Goal: Task Accomplishment & Management: Complete application form

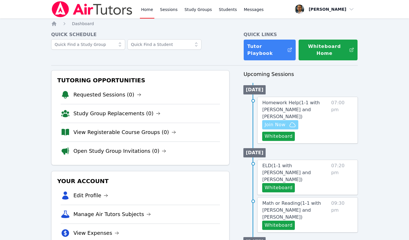
click at [275, 127] on span "Join Now" at bounding box center [275, 124] width 21 height 7
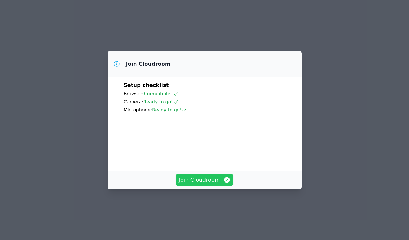
click at [195, 184] on span "Join Cloudroom" at bounding box center [205, 180] width 52 height 8
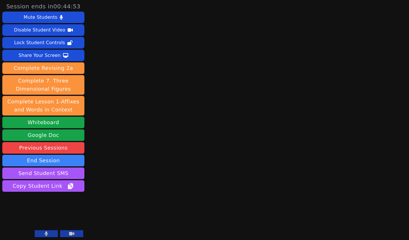
click at [44, 234] on button at bounding box center [46, 234] width 23 height 7
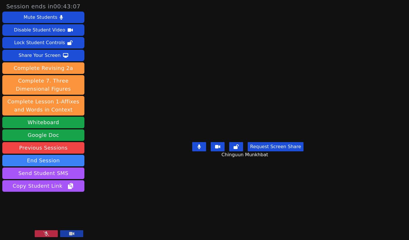
click at [51, 233] on button at bounding box center [46, 234] width 23 height 7
click at [58, 125] on button "Whiteboard" at bounding box center [43, 123] width 82 height 12
click at [47, 235] on icon at bounding box center [46, 234] width 3 height 5
click at [44, 230] on video at bounding box center [43, 216] width 82 height 46
click at [43, 234] on icon at bounding box center [46, 234] width 6 height 5
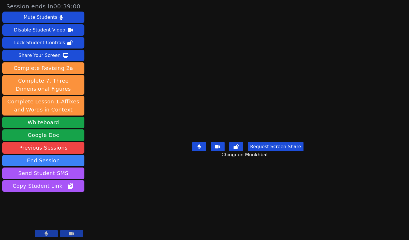
click at [51, 232] on button at bounding box center [46, 234] width 23 height 7
click at [43, 235] on button at bounding box center [46, 234] width 23 height 7
click at [45, 232] on icon at bounding box center [46, 234] width 6 height 5
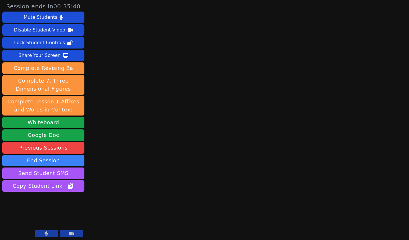
click at [51, 231] on button at bounding box center [46, 234] width 23 height 7
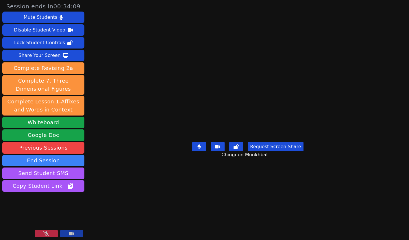
click at [40, 234] on button at bounding box center [46, 234] width 23 height 7
click at [50, 237] on button at bounding box center [46, 234] width 23 height 7
click at [52, 234] on button at bounding box center [46, 234] width 23 height 7
click at [54, 236] on button at bounding box center [46, 234] width 23 height 7
click at [49, 232] on button at bounding box center [46, 234] width 23 height 7
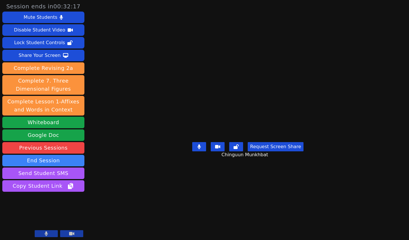
click at [50, 235] on button at bounding box center [46, 234] width 23 height 7
click at [51, 233] on button at bounding box center [46, 234] width 23 height 7
click at [52, 234] on button at bounding box center [46, 234] width 23 height 7
click at [48, 233] on icon at bounding box center [46, 234] width 6 height 5
click at [45, 236] on icon at bounding box center [46, 234] width 3 height 5
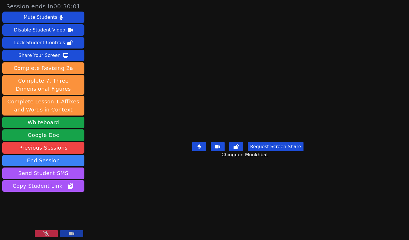
click at [44, 234] on icon at bounding box center [46, 234] width 6 height 5
click at [48, 235] on icon at bounding box center [46, 234] width 3 height 5
click at [47, 236] on icon at bounding box center [46, 234] width 6 height 5
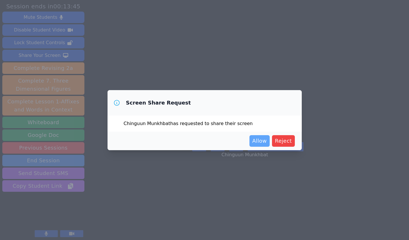
click at [259, 140] on span "Allow" at bounding box center [259, 141] width 14 height 8
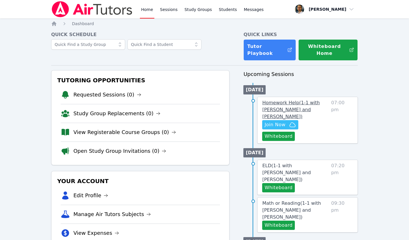
click at [272, 110] on span "Homework Help ( 1-1 with [PERSON_NAME] and [PERSON_NAME] )" at bounding box center [291, 109] width 58 height 19
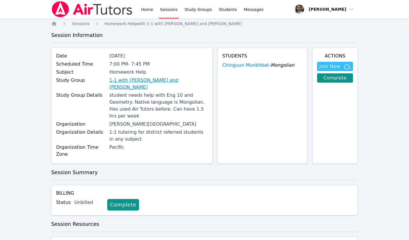
click at [169, 80] on link "1-1 with [PERSON_NAME] and [PERSON_NAME]" at bounding box center [158, 84] width 99 height 14
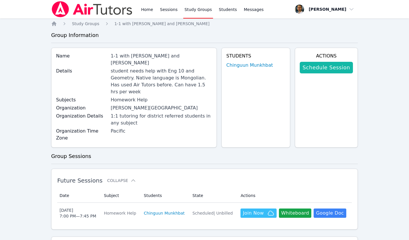
click at [324, 66] on link "Schedule Session" at bounding box center [326, 68] width 53 height 12
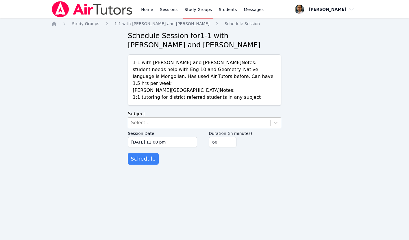
click at [150, 118] on div "Select..." at bounding box center [199, 123] width 142 height 10
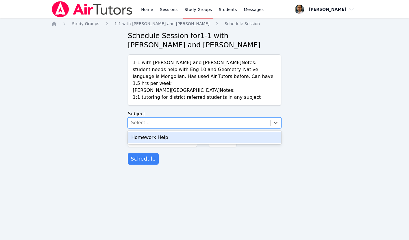
click at [148, 132] on div "Homework Help" at bounding box center [205, 138] width 154 height 12
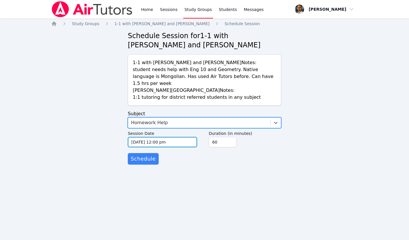
click at [150, 137] on input "[DATE] 12:00 pm" at bounding box center [162, 142] width 69 height 10
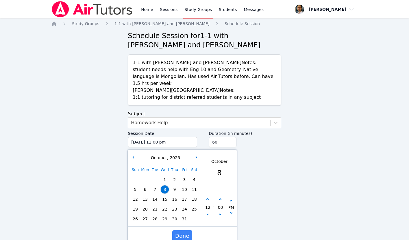
click at [145, 196] on span "13" at bounding box center [145, 200] width 8 height 8
click at [208, 197] on button "button" at bounding box center [208, 200] width 6 height 6
type input "[DATE] 01:00 pm"
type input "01"
click at [208, 197] on button "button" at bounding box center [208, 200] width 6 height 6
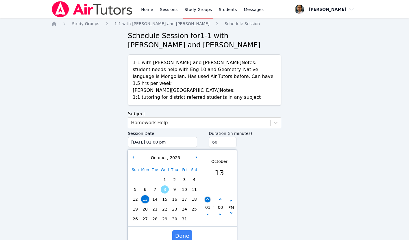
type input "[DATE] 02:00 pm"
type input "02"
click at [208, 197] on button "button" at bounding box center [208, 200] width 6 height 6
type input "[DATE] 03:00 pm"
type input "03"
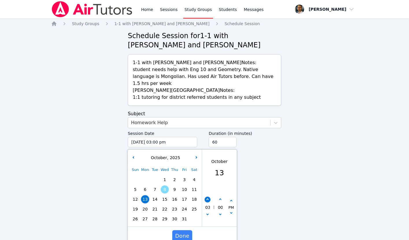
click at [208, 197] on button "button" at bounding box center [208, 200] width 6 height 6
type input "[DATE] 04:00 pm"
type input "04"
click at [208, 197] on button "button" at bounding box center [208, 200] width 6 height 6
type input "[DATE] 05:00 pm"
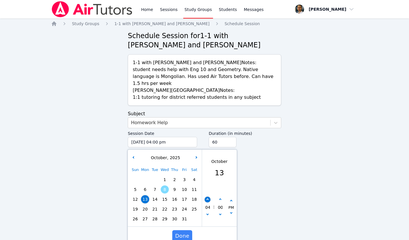
type input "05"
click at [208, 197] on button "button" at bounding box center [208, 200] width 6 height 6
type input "[DATE] 06:00 pm"
type input "06"
click at [208, 197] on button "button" at bounding box center [208, 200] width 6 height 6
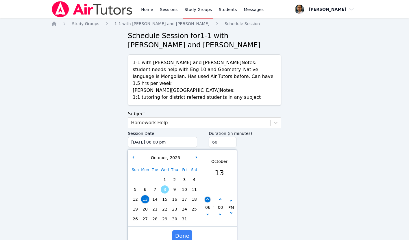
type input "[DATE] 07:00 pm"
type input "07"
click at [183, 232] on span "Done" at bounding box center [182, 236] width 14 height 8
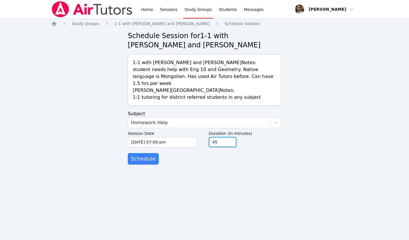
type input "45"
click at [232, 137] on input "45" at bounding box center [223, 142] width 28 height 10
click at [140, 155] on span "Schedule" at bounding box center [143, 159] width 25 height 8
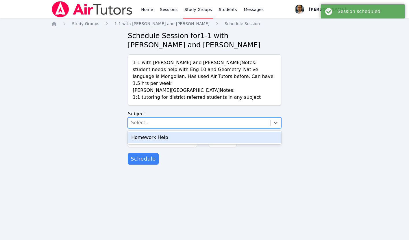
click at [226, 118] on div "Select..." at bounding box center [199, 123] width 142 height 10
click at [213, 132] on div "Homework Help" at bounding box center [205, 138] width 154 height 12
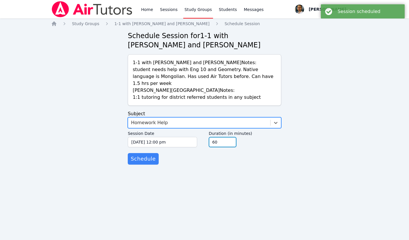
type input "45"
click at [230, 138] on input "45" at bounding box center [223, 142] width 28 height 10
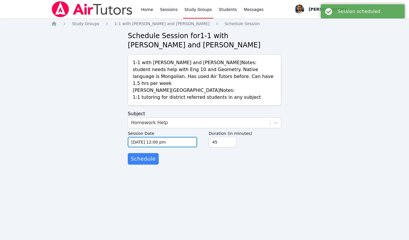
click at [162, 137] on input "[DATE] 12:00 pm" at bounding box center [162, 142] width 69 height 10
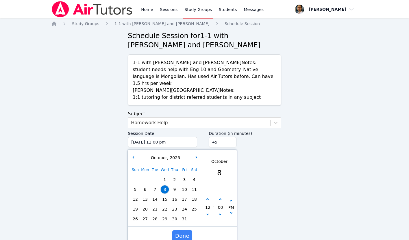
click at [174, 196] on span "16" at bounding box center [175, 200] width 8 height 8
click at [208, 213] on icon "button" at bounding box center [208, 214] width 2 height 2
type input "[DATE] 11:00 am"
type input "11"
click at [208, 213] on icon "button" at bounding box center [208, 214] width 2 height 2
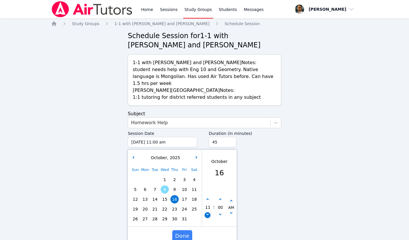
type input "[DATE] 10:00 am"
type input "10"
click at [208, 213] on icon "button" at bounding box center [208, 214] width 2 height 2
type input "[DATE] 09:00 am"
type input "09"
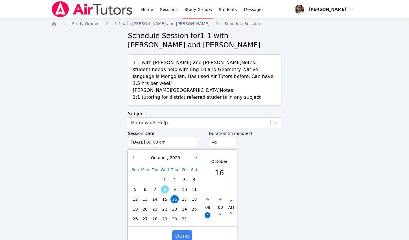
click at [208, 213] on icon "button" at bounding box center [208, 214] width 2 height 2
type input "[DATE] 08:00 am"
type input "08"
click at [208, 213] on icon "button" at bounding box center [208, 214] width 2 height 2
type input "[DATE] 07:00 am"
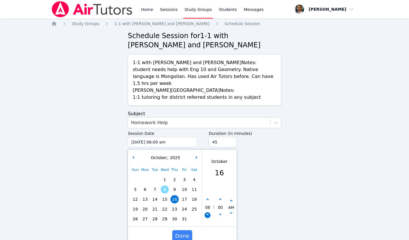
type input "07"
click at [231, 200] on icon "button" at bounding box center [231, 201] width 2 height 2
type input "[DATE] 07:00 pm"
click at [183, 232] on span "Done" at bounding box center [182, 236] width 14 height 8
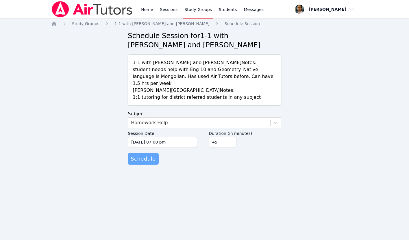
click at [147, 155] on span "Schedule" at bounding box center [143, 159] width 25 height 8
click at [140, 119] on div "Select..." at bounding box center [140, 122] width 19 height 7
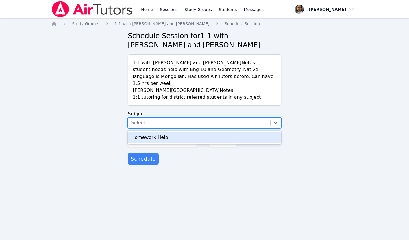
click at [145, 132] on div "Homework Help" at bounding box center [205, 138] width 154 height 12
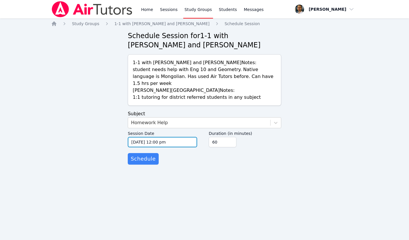
click at [153, 137] on input "[DATE] 12:00 pm" at bounding box center [162, 142] width 69 height 10
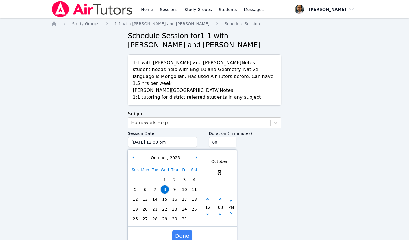
click at [148, 205] on span "20" at bounding box center [145, 209] width 8 height 8
click at [209, 199] on icon "button" at bounding box center [208, 200] width 2 height 2
type input "[DATE] 01:00 pm"
type input "01"
click at [209, 199] on icon "button" at bounding box center [208, 200] width 2 height 2
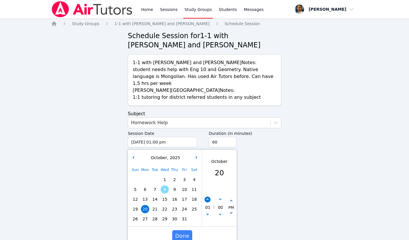
type input "[DATE] 02:00 pm"
type input "02"
click at [209, 199] on icon "button" at bounding box center [208, 200] width 2 height 2
type input "[DATE] 03:00 pm"
type input "03"
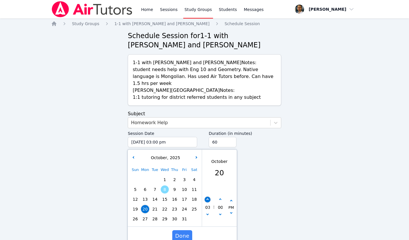
click at [209, 199] on icon "button" at bounding box center [208, 200] width 2 height 2
type input "[DATE] 04:00 pm"
type input "04"
click at [209, 199] on icon "button" at bounding box center [208, 200] width 2 height 2
type input "[DATE] 05:00 pm"
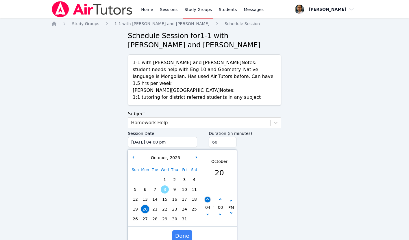
type input "05"
click at [209, 199] on icon "button" at bounding box center [208, 200] width 2 height 2
type input "[DATE] 06:00 pm"
type input "06"
click at [209, 199] on icon "button" at bounding box center [208, 200] width 2 height 2
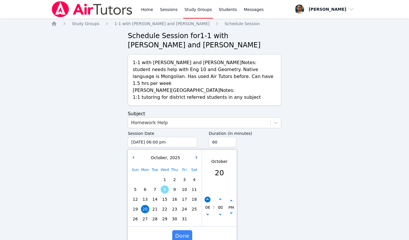
type input "[DATE] 07:00 pm"
type input "07"
click at [186, 232] on span "Done" at bounding box center [182, 236] width 14 height 8
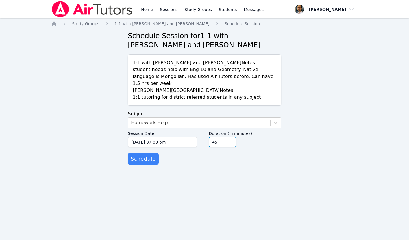
type input "45"
click at [231, 137] on input "45" at bounding box center [223, 142] width 28 height 10
click at [150, 155] on span "Schedule" at bounding box center [143, 159] width 25 height 8
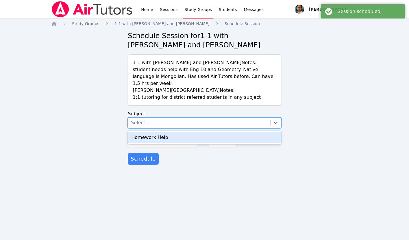
click at [141, 119] on div "Select..." at bounding box center [140, 122] width 19 height 7
click at [149, 133] on div "Homework Help" at bounding box center [205, 138] width 154 height 12
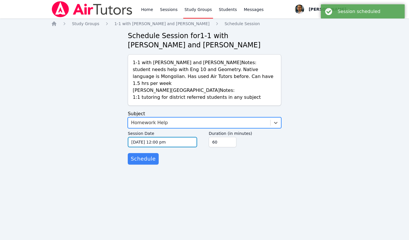
click at [150, 137] on input "[DATE] 12:00 pm" at bounding box center [162, 142] width 69 height 10
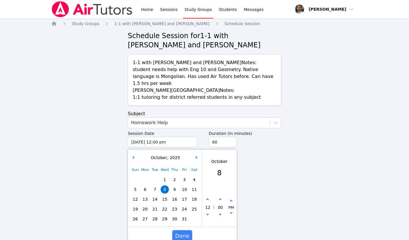
click at [177, 205] on span "23" at bounding box center [175, 209] width 8 height 8
click at [206, 197] on button "button" at bounding box center [208, 200] width 6 height 6
type input "[DATE] 01:00 pm"
type input "01"
click at [206, 197] on button "button" at bounding box center [208, 200] width 6 height 6
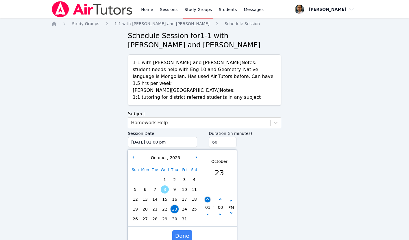
type input "[DATE] 02:00 pm"
type input "02"
click at [206, 197] on button "button" at bounding box center [208, 200] width 6 height 6
type input "[DATE] 03:00 pm"
type input "03"
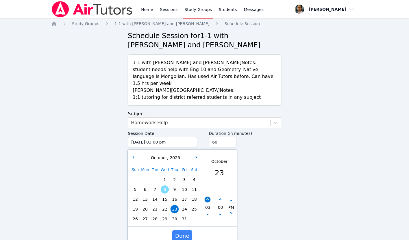
click at [206, 197] on button "button" at bounding box center [208, 200] width 6 height 6
type input "[DATE] 04:00 pm"
type input "04"
click at [206, 197] on button "button" at bounding box center [208, 200] width 6 height 6
type input "[DATE] 05:00 pm"
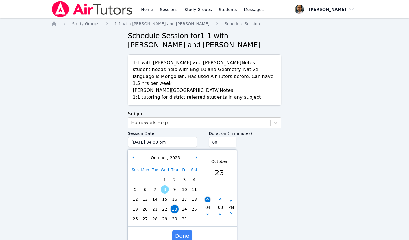
type input "05"
click at [206, 197] on button "button" at bounding box center [208, 200] width 6 height 6
type input "[DATE] 06:00 pm"
type input "06"
click at [206, 197] on button "button" at bounding box center [208, 200] width 6 height 6
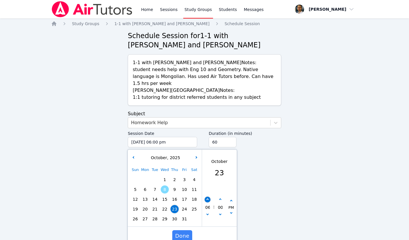
type input "[DATE] 07:00 pm"
type input "07"
click at [186, 232] on span "Done" at bounding box center [182, 236] width 14 height 8
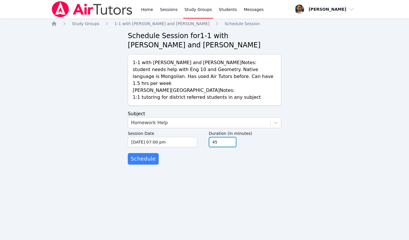
type input "45"
click at [230, 137] on input "45" at bounding box center [223, 142] width 28 height 10
click at [146, 155] on span "Schedule" at bounding box center [143, 159] width 25 height 8
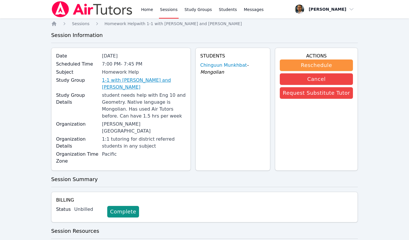
click at [162, 80] on link "1-1 with [PERSON_NAME] and [PERSON_NAME]" at bounding box center [144, 84] width 84 height 14
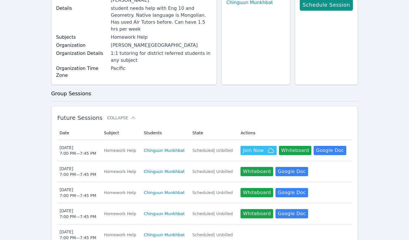
scroll to position [77, 0]
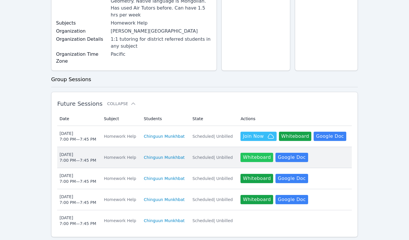
click at [256, 153] on button "Whiteboard" at bounding box center [257, 157] width 33 height 9
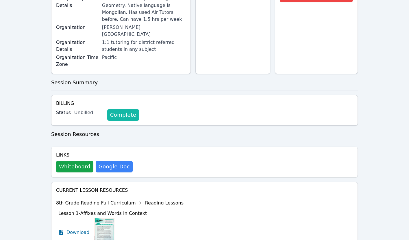
scroll to position [119, 0]
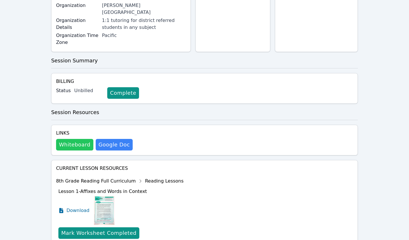
click at [79, 139] on button "Whiteboard" at bounding box center [74, 145] width 37 height 12
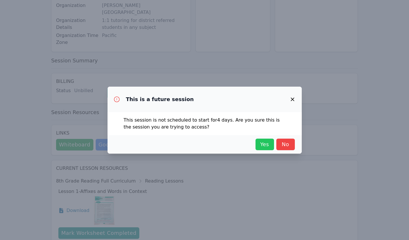
click at [261, 147] on span "Yes" at bounding box center [265, 145] width 13 height 8
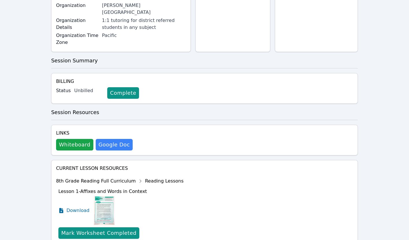
scroll to position [0, 0]
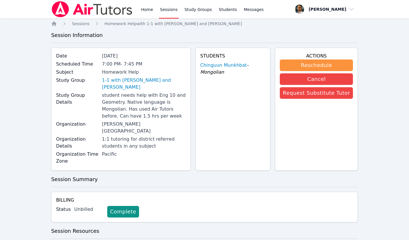
click at [87, 9] on img at bounding box center [92, 9] width 82 height 16
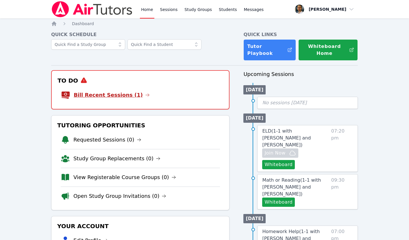
click at [89, 95] on link "Bill Recent Sessions (1)" at bounding box center [112, 95] width 76 height 8
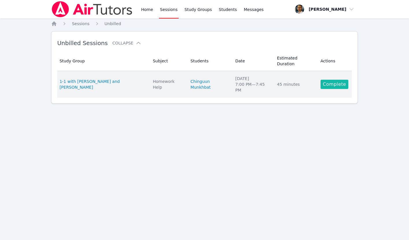
click at [342, 85] on link "Complete" at bounding box center [335, 84] width 28 height 9
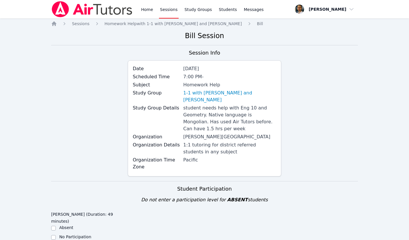
scroll to position [175, 0]
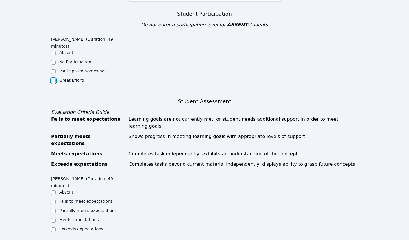
click at [55, 80] on input "Great Effort!" at bounding box center [53, 81] width 5 height 5
checkbox input "true"
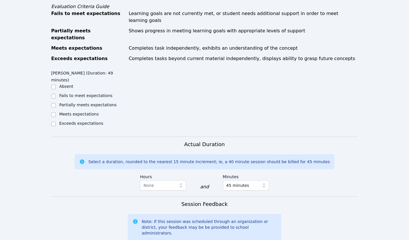
scroll to position [303, 0]
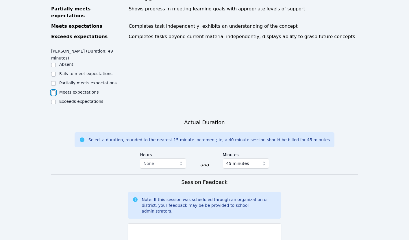
click at [54, 91] on input "Meets expectations" at bounding box center [53, 93] width 5 height 5
checkbox input "true"
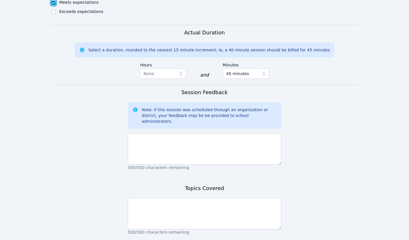
scroll to position [419, 0]
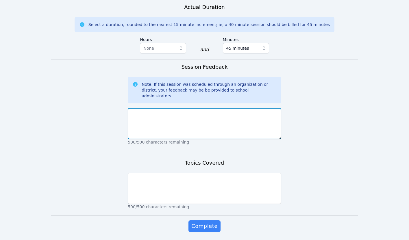
click at [157, 108] on textarea at bounding box center [205, 123] width 154 height 31
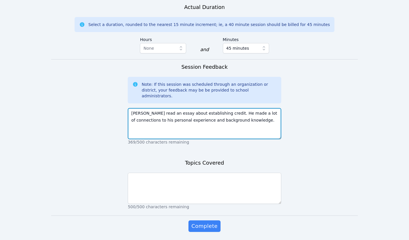
type textarea "[PERSON_NAME] read an essay about establishing credit. He made a lot of connect…"
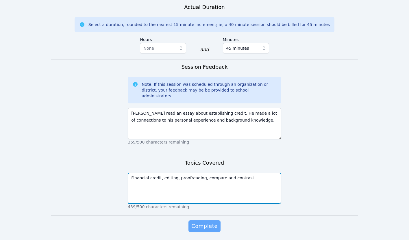
type textarea "Financial credit, editing, proofreading, compare and contrast"
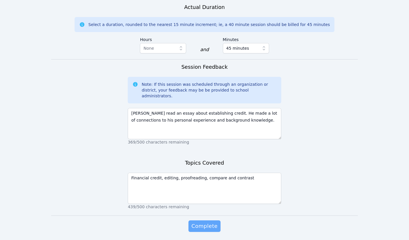
click at [208, 222] on span "Complete" at bounding box center [204, 226] width 26 height 8
